Goal: Use online tool/utility: Utilize a website feature to perform a specific function

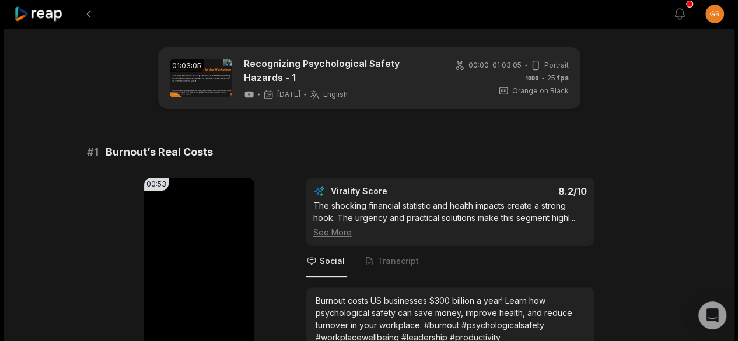
click at [43, 14] on icon at bounding box center [39, 14] width 50 height 16
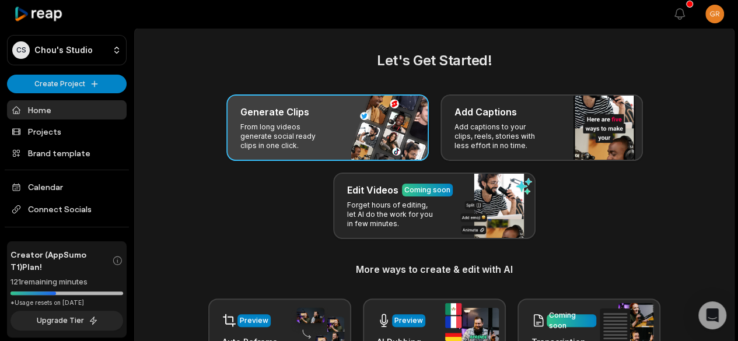
click at [268, 123] on p "From long videos generate social ready clips in one click." at bounding box center [285, 137] width 90 height 28
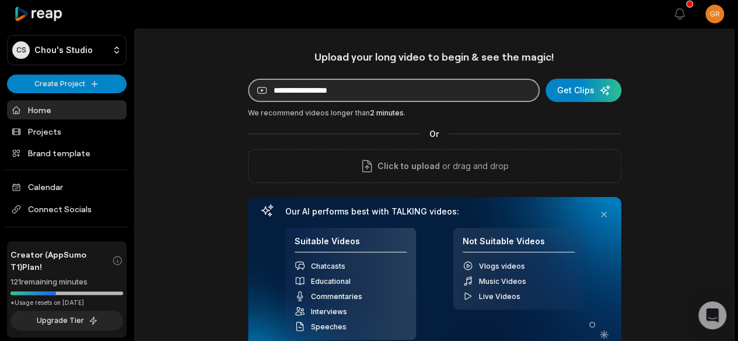
click at [335, 95] on input at bounding box center [394, 90] width 292 height 23
paste input "**********"
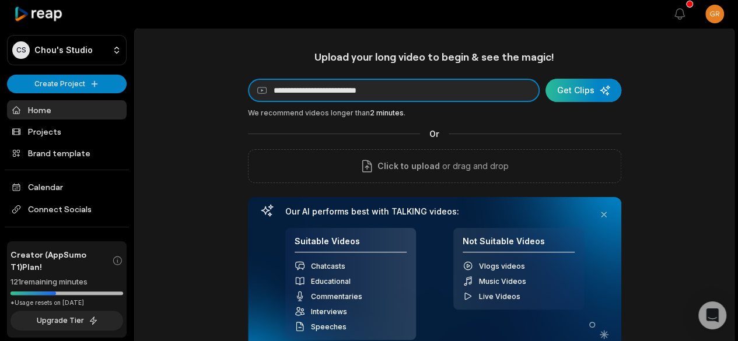
type input "**********"
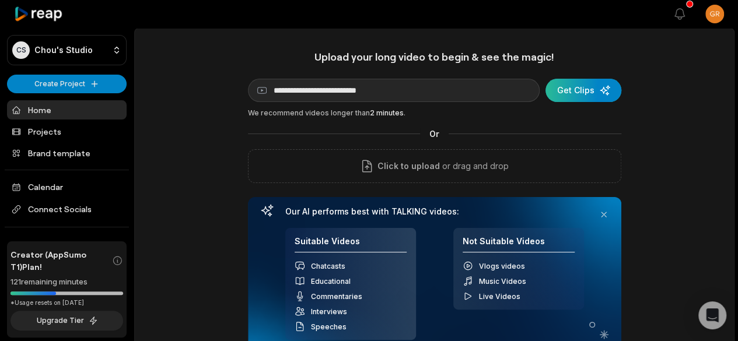
click at [585, 88] on div "submit" at bounding box center [584, 90] width 76 height 23
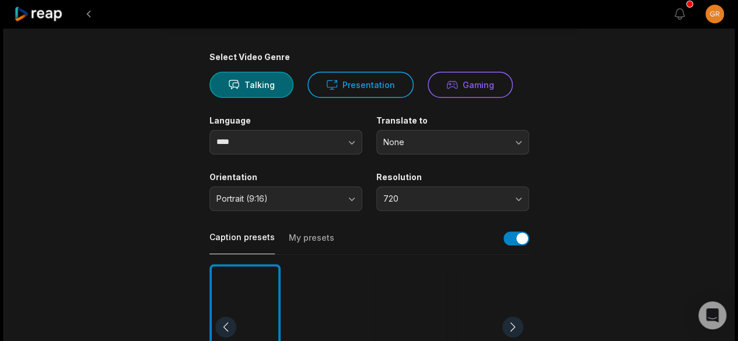
scroll to position [104, 0]
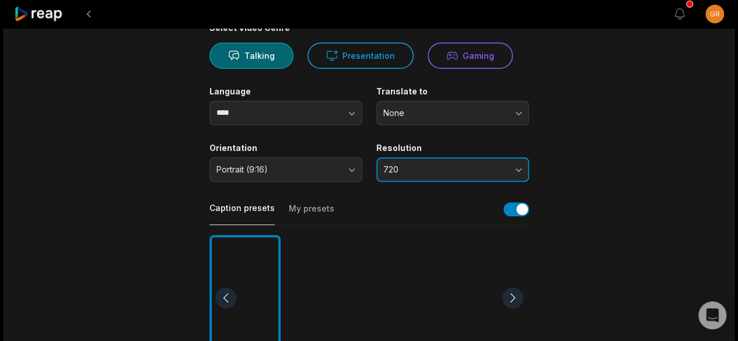
click at [468, 181] on button "720" at bounding box center [452, 170] width 153 height 25
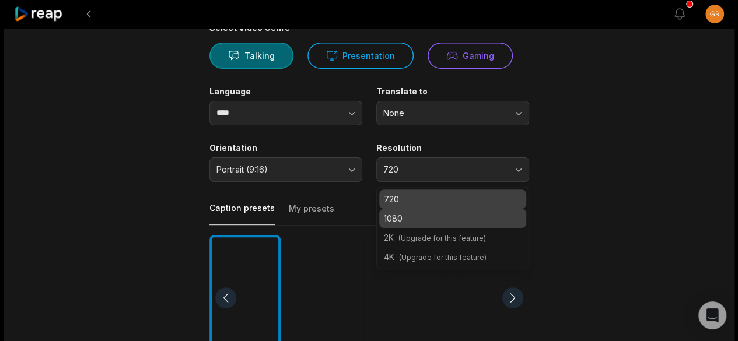
click at [432, 225] on p "1080" at bounding box center [453, 218] width 138 height 12
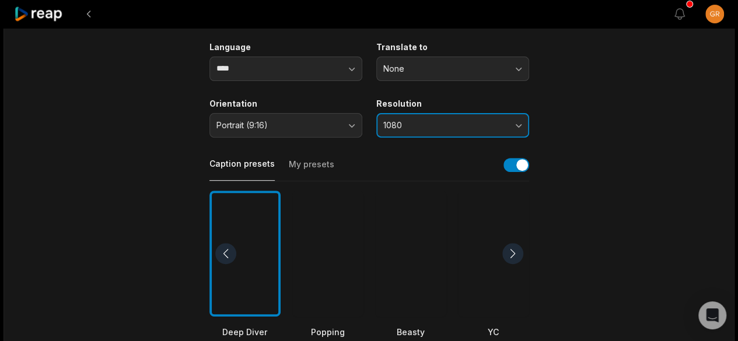
scroll to position [151, 0]
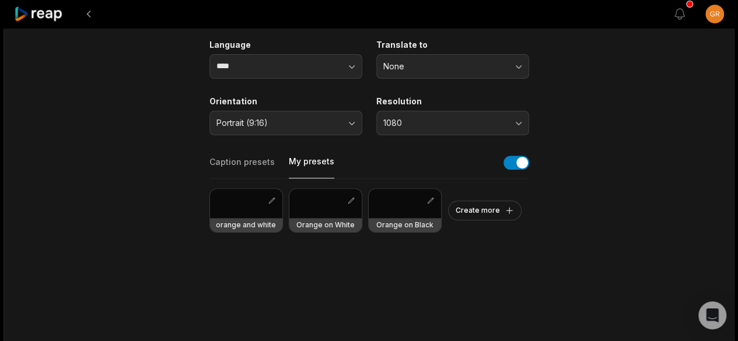
click at [302, 164] on button "My presets" at bounding box center [312, 167] width 46 height 23
click at [314, 213] on div at bounding box center [325, 203] width 72 height 29
click at [547, 198] on main "26:12 Fresh Cup Monthly Updates - [DATE] Get Clips Select Video Genre Talking P…" at bounding box center [369, 250] width 565 height 709
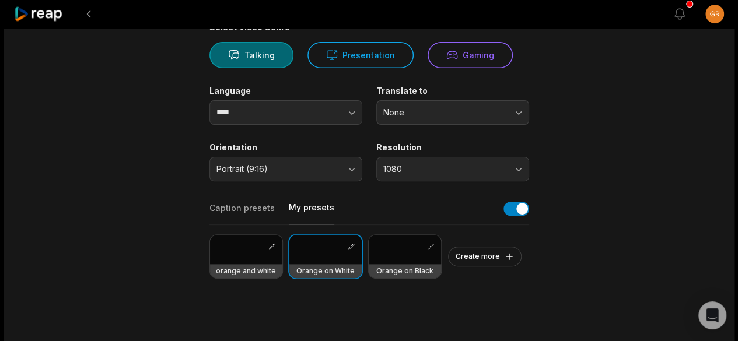
scroll to position [0, 0]
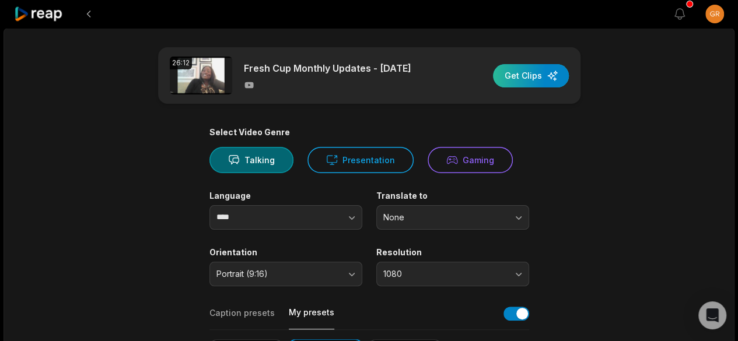
click at [533, 74] on div "button" at bounding box center [531, 75] width 76 height 23
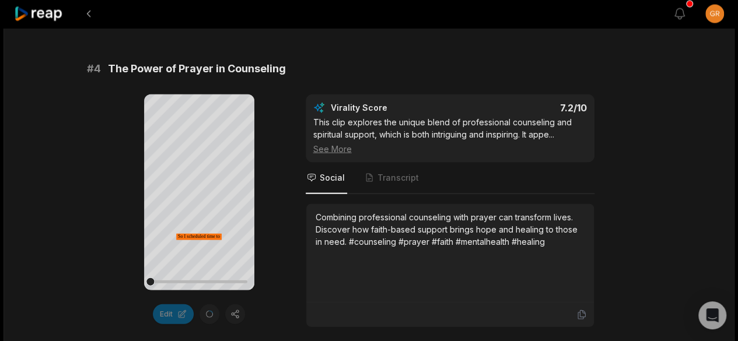
scroll to position [1202, 0]
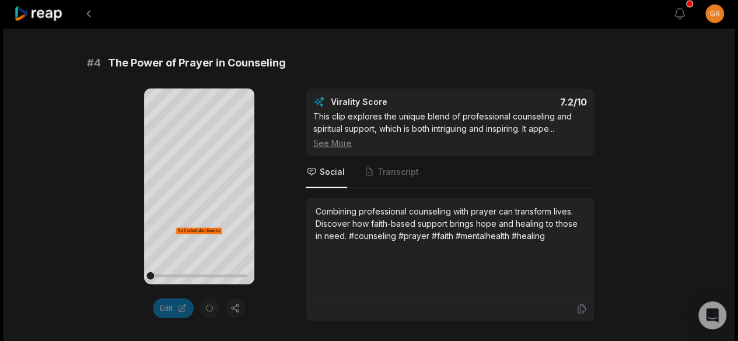
click at [589, 276] on div "Combining professional counseling with prayer can transform lives. Discover how…" at bounding box center [450, 247] width 288 height 99
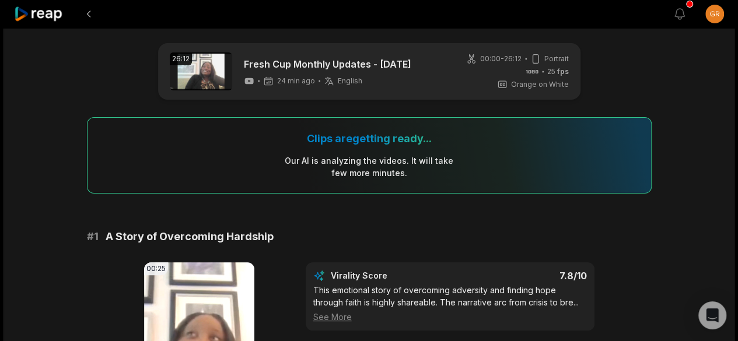
scroll to position [0, 0]
